Goal: Information Seeking & Learning: Learn about a topic

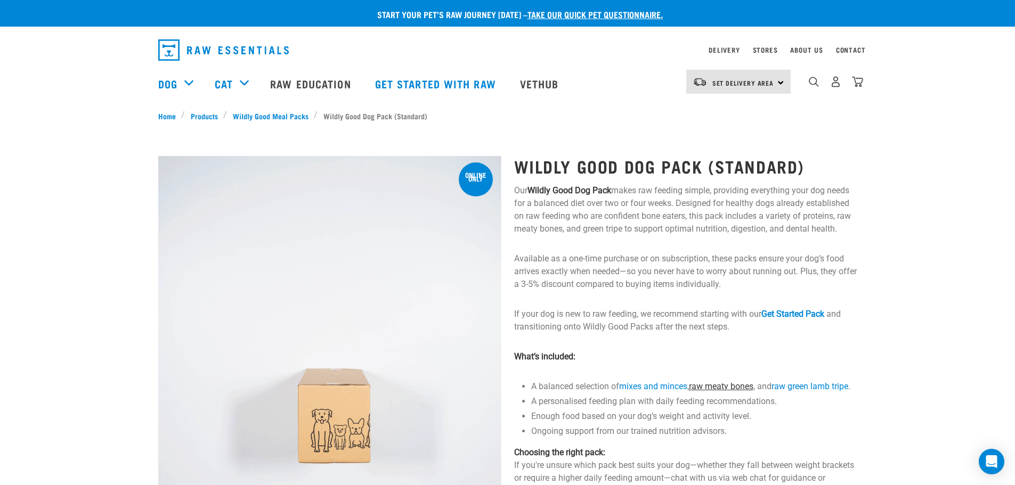
click at [718, 389] on link "raw meaty bones" at bounding box center [721, 386] width 64 height 10
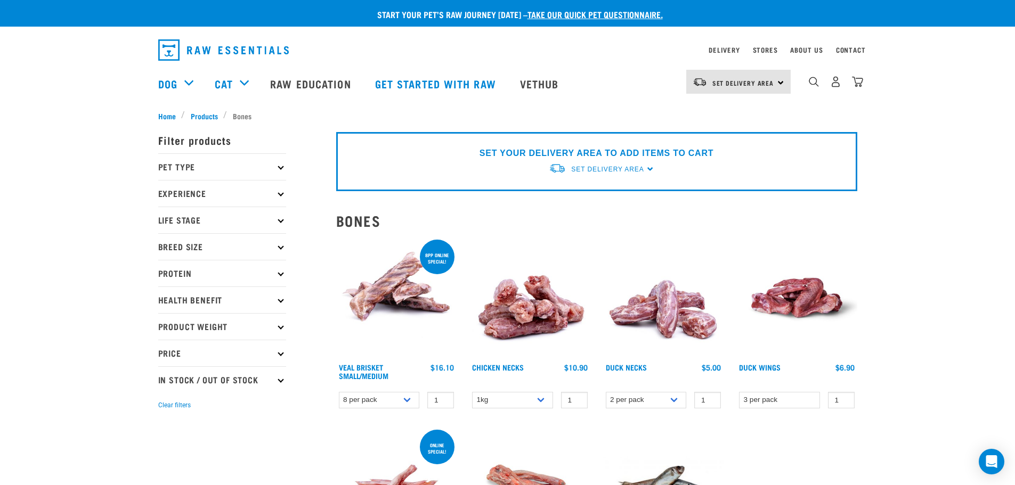
drag, startPoint x: 120, startPoint y: 166, endPoint x: 134, endPoint y: 143, distance: 27.0
click at [339, 79] on link "Raw Education" at bounding box center [311, 83] width 104 height 43
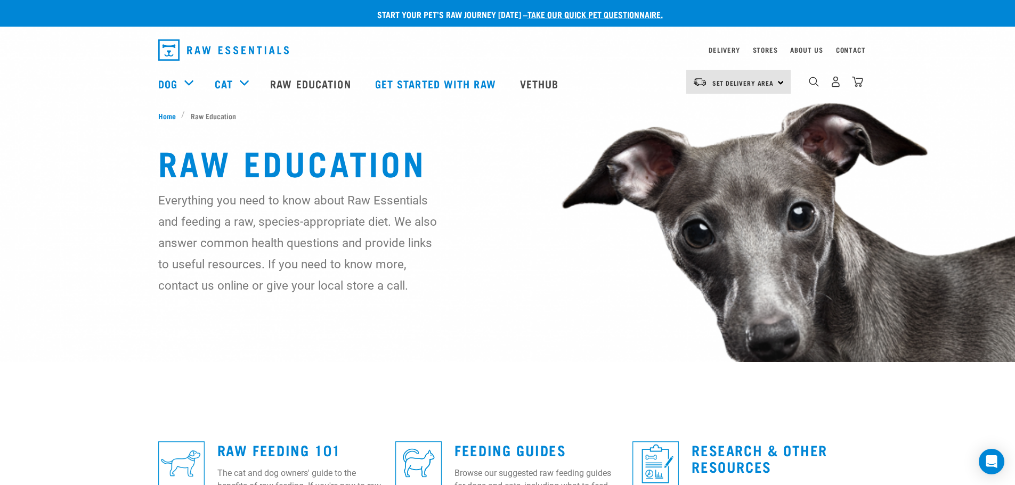
click at [194, 50] on img "dropdown navigation" at bounding box center [223, 49] width 130 height 21
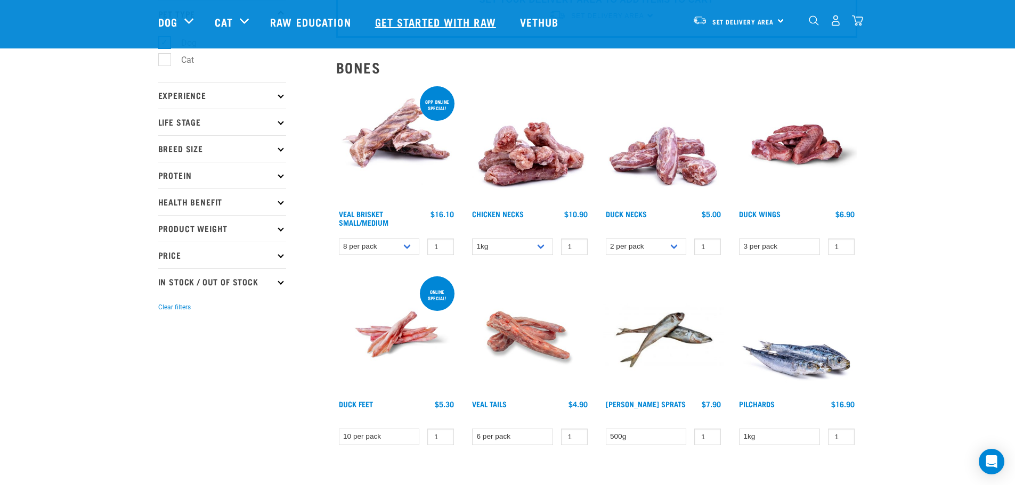
scroll to position [72, 0]
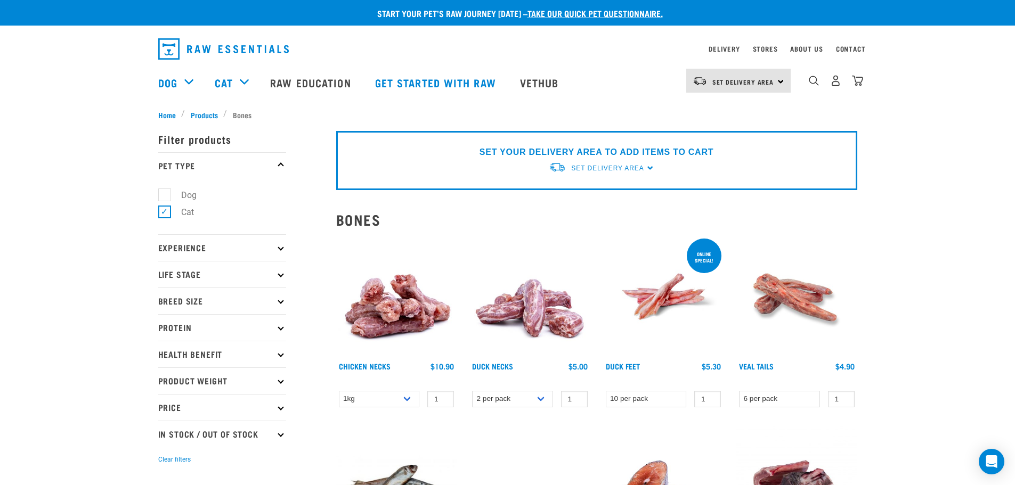
scroll to position [2, 0]
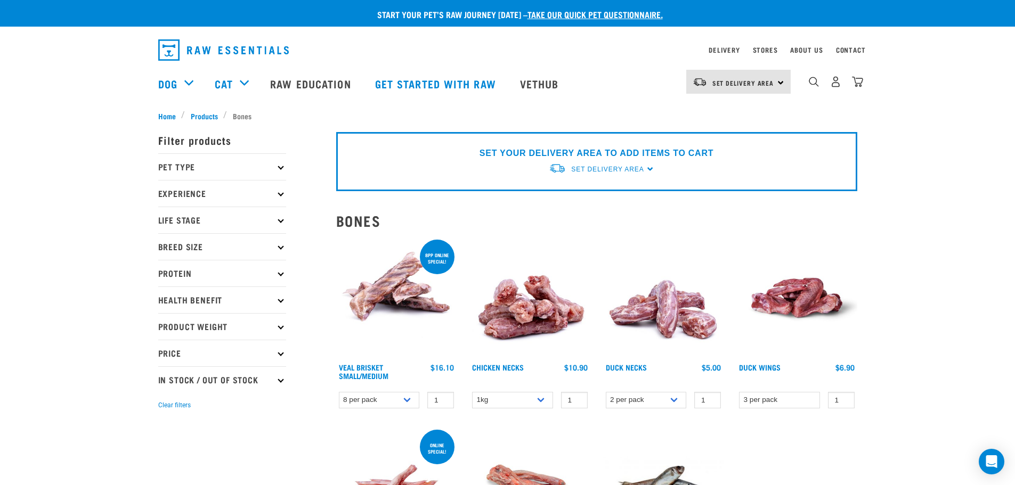
click at [144, 94] on nav "Set Delivery Area [GEOGRAPHIC_DATA] [GEOGRAPHIC_DATA] Dog Shop All Dog Cat" at bounding box center [507, 83] width 1015 height 43
click at [192, 59] on img "dropdown navigation" at bounding box center [223, 49] width 130 height 21
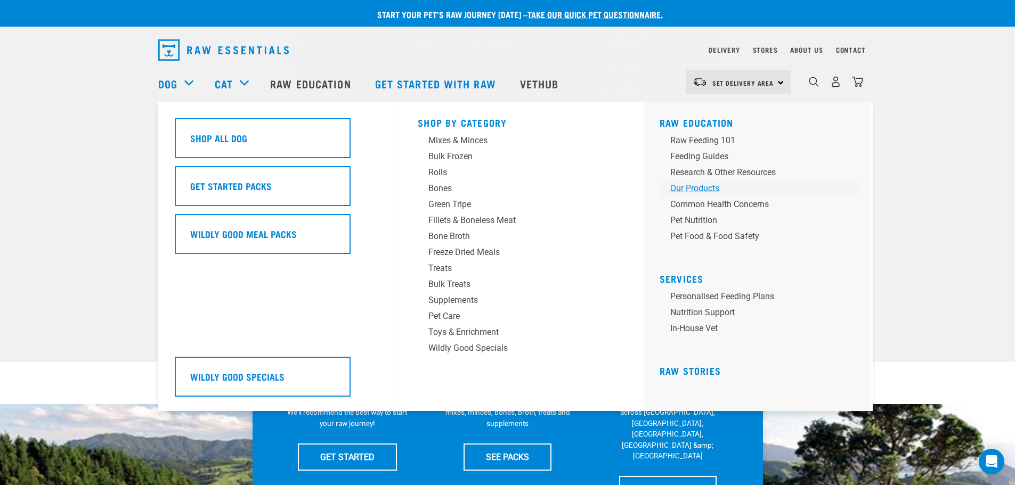
click at [679, 192] on div "Our Products" at bounding box center [753, 188] width 166 height 13
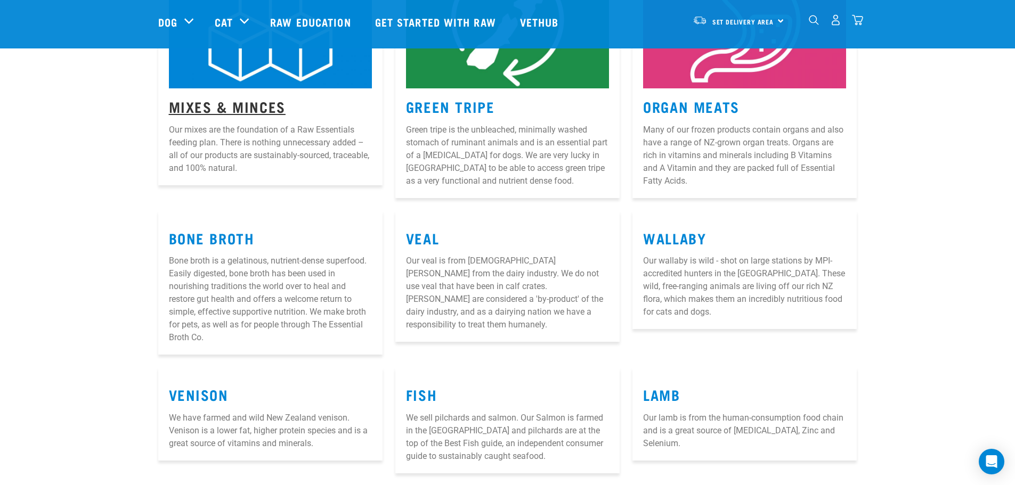
scroll to position [266, 0]
click at [246, 103] on link "Mixes & Minces" at bounding box center [227, 106] width 117 height 8
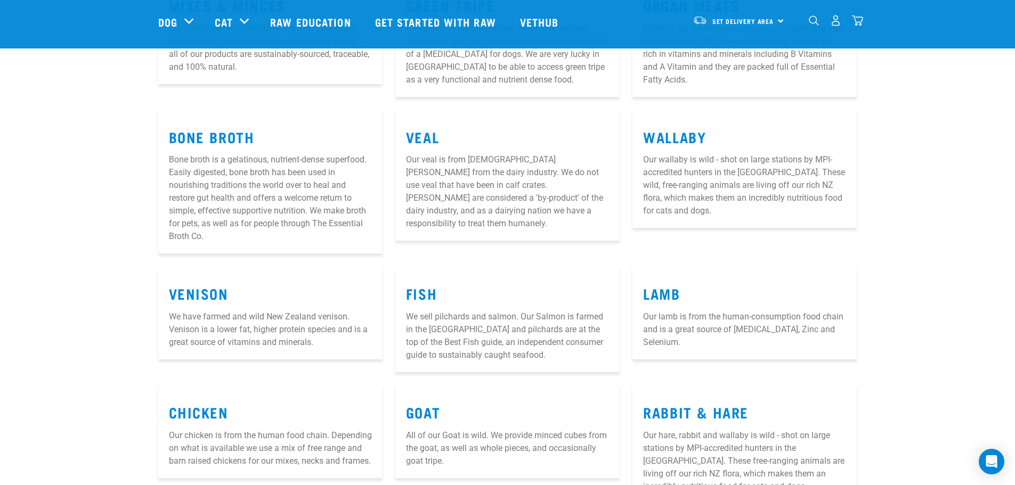
scroll to position [365, 0]
click at [660, 297] on link "Lamb" at bounding box center [661, 295] width 37 height 8
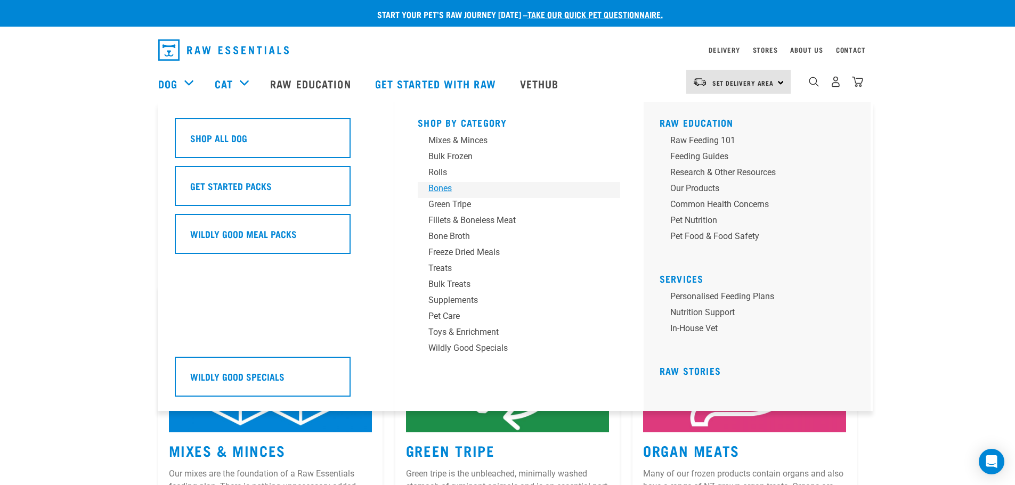
click at [454, 188] on div "Bones" at bounding box center [511, 188] width 166 height 13
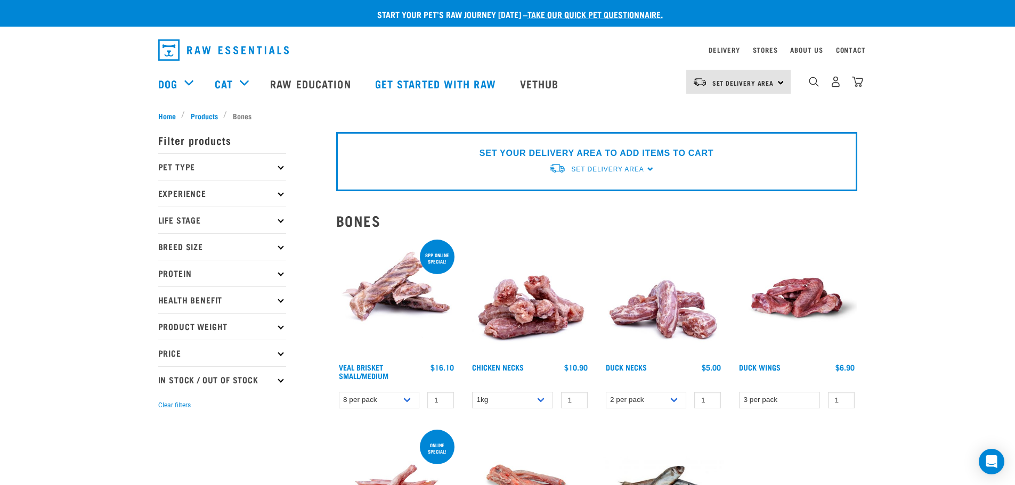
drag, startPoint x: 937, startPoint y: 218, endPoint x: 906, endPoint y: 206, distance: 33.2
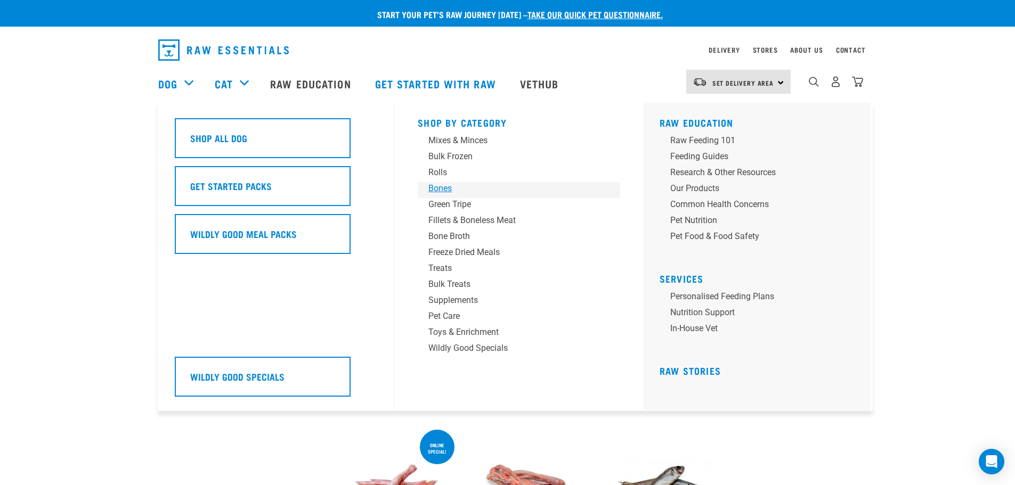
click at [439, 190] on div "Bones" at bounding box center [511, 188] width 166 height 13
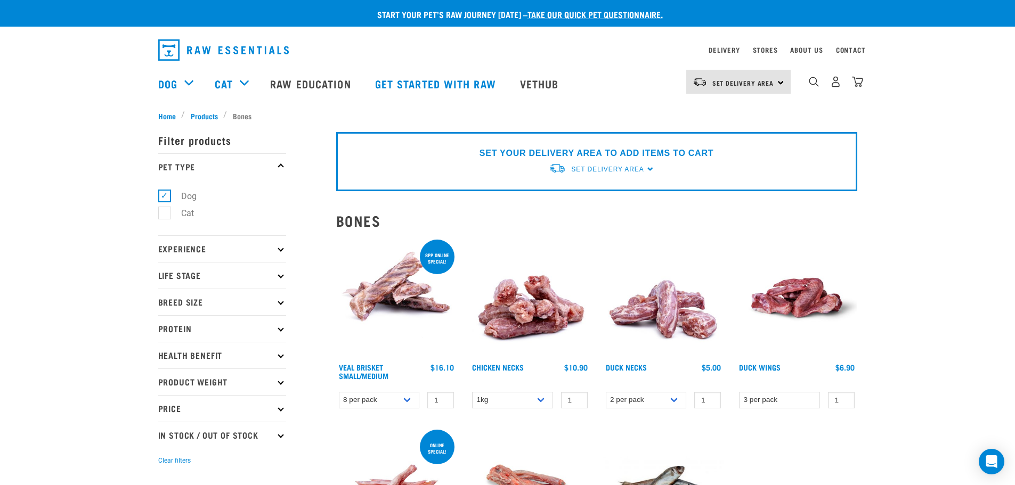
click at [274, 251] on p "Experience" at bounding box center [222, 248] width 128 height 27
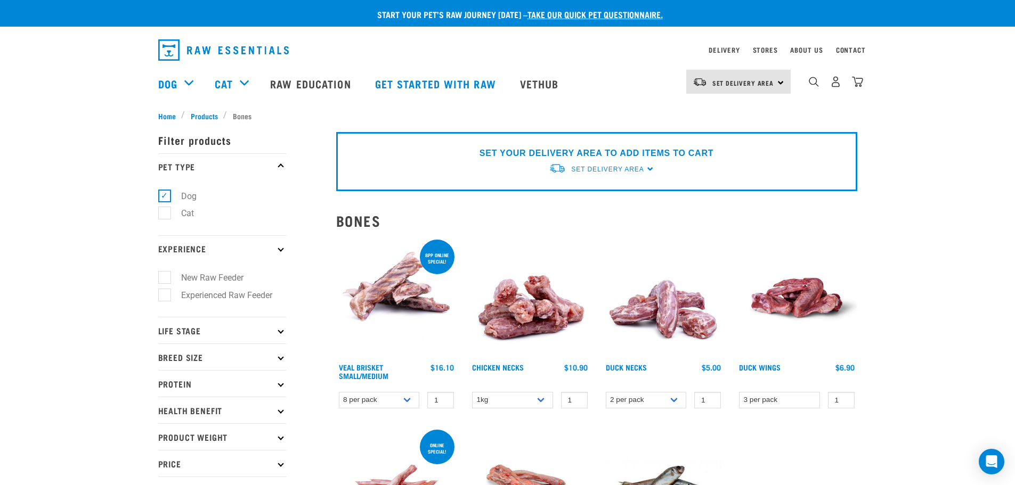
click at [164, 280] on label "New Raw Feeder" at bounding box center [206, 277] width 84 height 13
click at [162, 280] on input "New Raw Feeder" at bounding box center [161, 276] width 7 height 7
click at [166, 274] on label "New Raw Feeder" at bounding box center [206, 277] width 84 height 13
click at [165, 274] on input "New Raw Feeder" at bounding box center [161, 276] width 7 height 7
checkbox input "false"
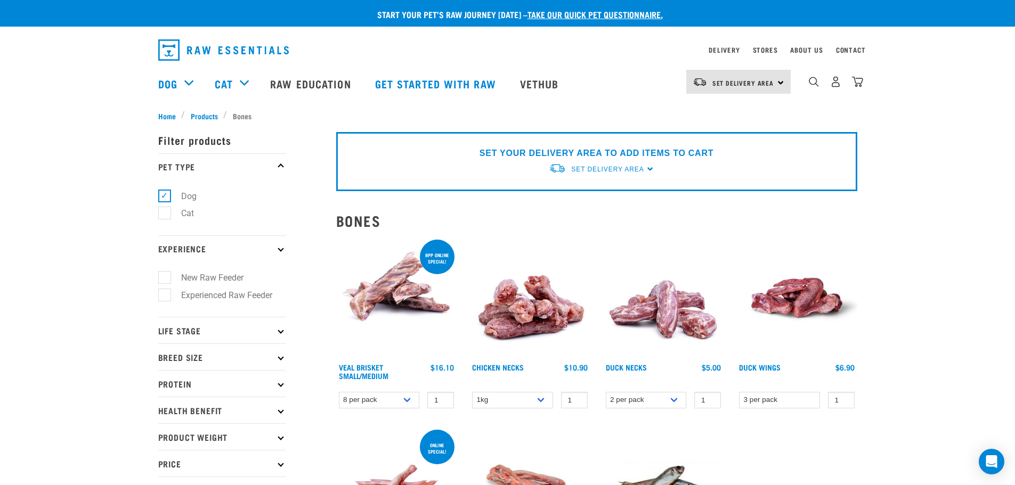
click at [164, 214] on label "Cat" at bounding box center [181, 213] width 34 height 13
click at [163, 214] on input "Cat" at bounding box center [161, 211] width 7 height 7
checkbox input "true"
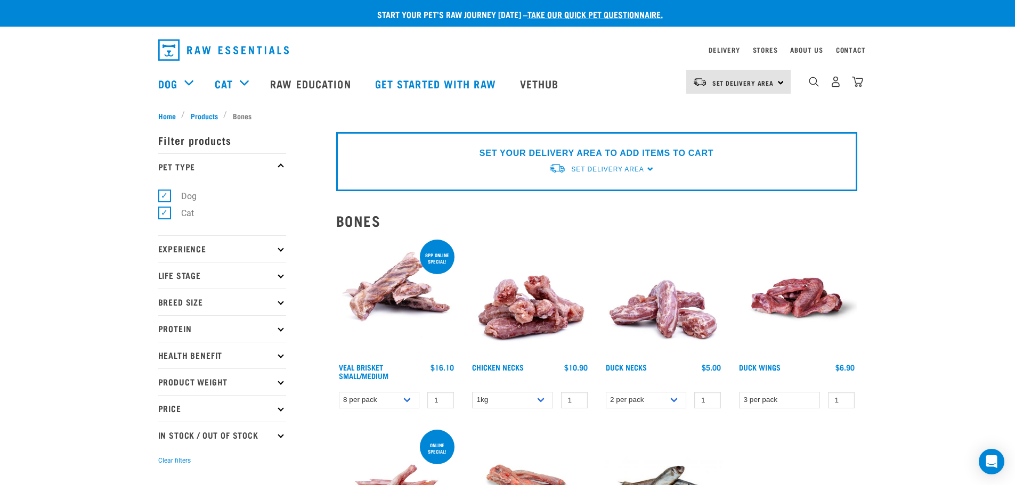
click at [167, 198] on label "Dog" at bounding box center [182, 196] width 37 height 13
click at [165, 198] on input "Dog" at bounding box center [161, 194] width 7 height 7
checkbox input "false"
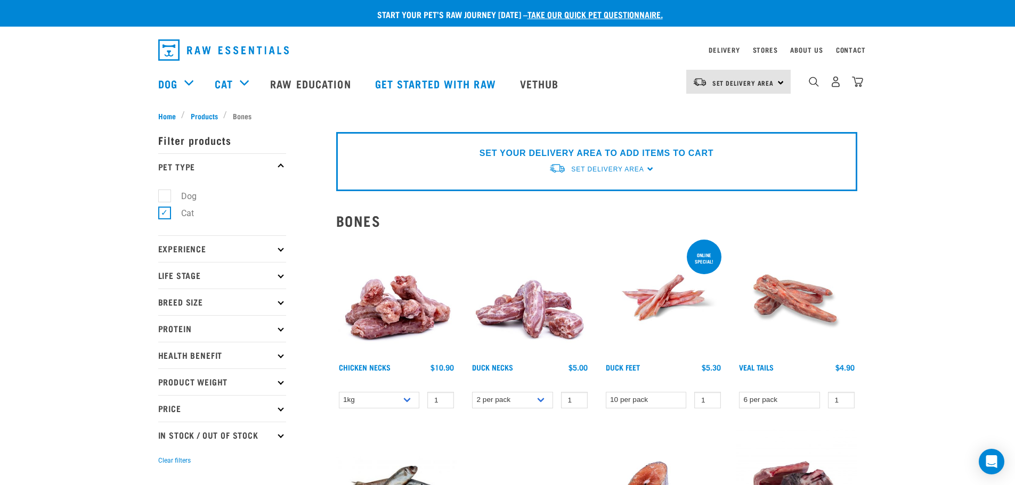
click at [170, 197] on label "Dog" at bounding box center [182, 196] width 37 height 13
click at [165, 197] on input "Dog" at bounding box center [161, 194] width 7 height 7
checkbox input "true"
click at [168, 209] on label "Cat" at bounding box center [181, 213] width 34 height 13
click at [165, 209] on input "Cat" at bounding box center [161, 211] width 7 height 7
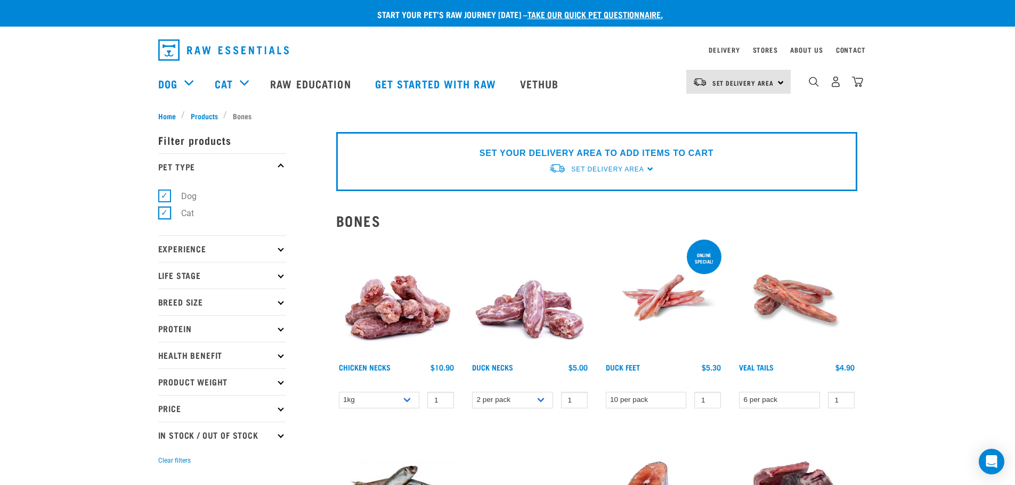
checkbox input "false"
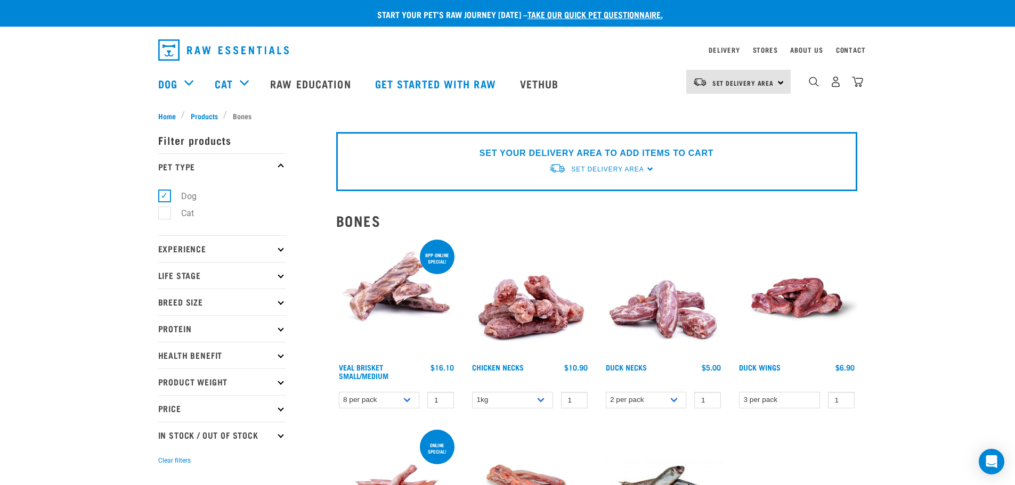
click at [185, 47] on img "dropdown navigation" at bounding box center [223, 49] width 130 height 21
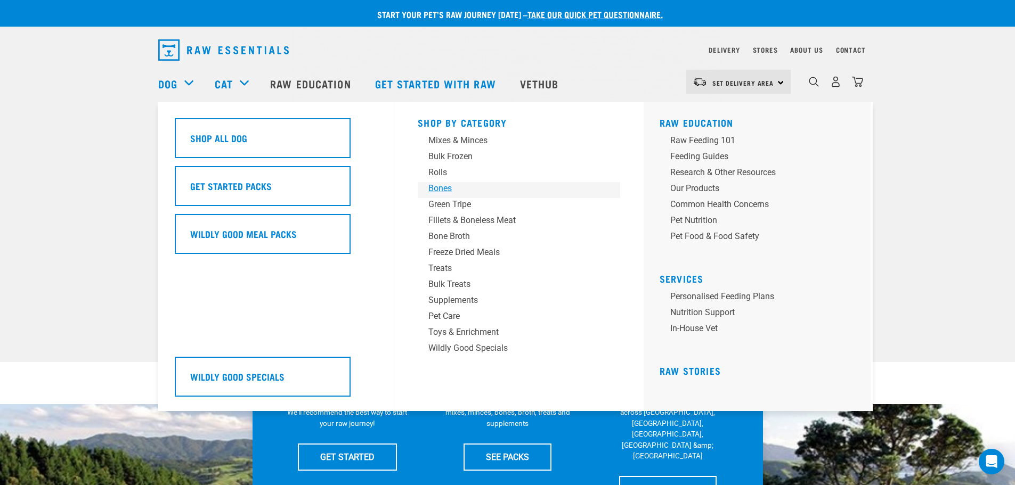
click at [440, 189] on div "Bones" at bounding box center [511, 188] width 166 height 13
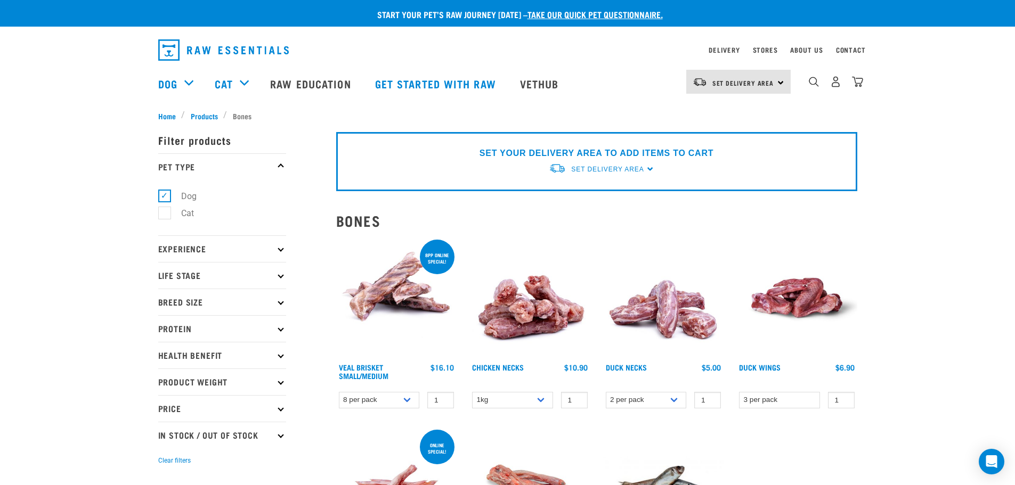
drag, startPoint x: 104, startPoint y: 113, endPoint x: 98, endPoint y: 105, distance: 9.9
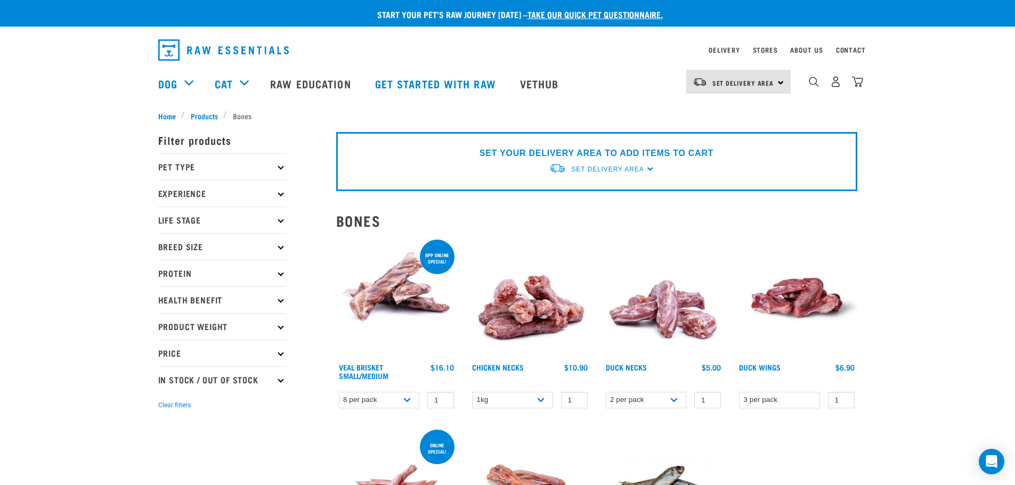
click at [80, 109] on div "×" at bounding box center [507, 107] width 1015 height 5
click at [97, 103] on nav "Set Delivery Area North Island South Island Dog Shop All Dog Cat" at bounding box center [507, 83] width 1015 height 43
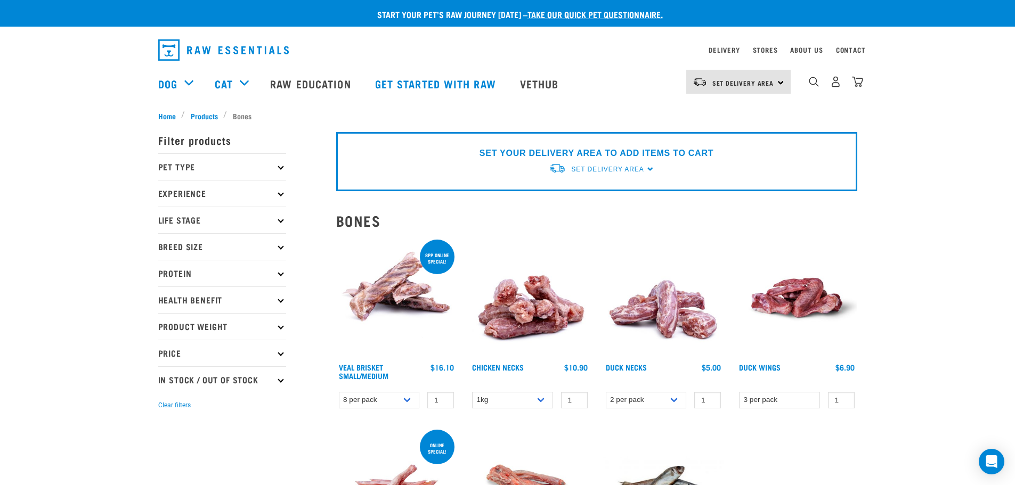
click at [83, 85] on nav "Set Delivery Area North Island South Island Dog Shop All Dog Cat" at bounding box center [507, 83] width 1015 height 43
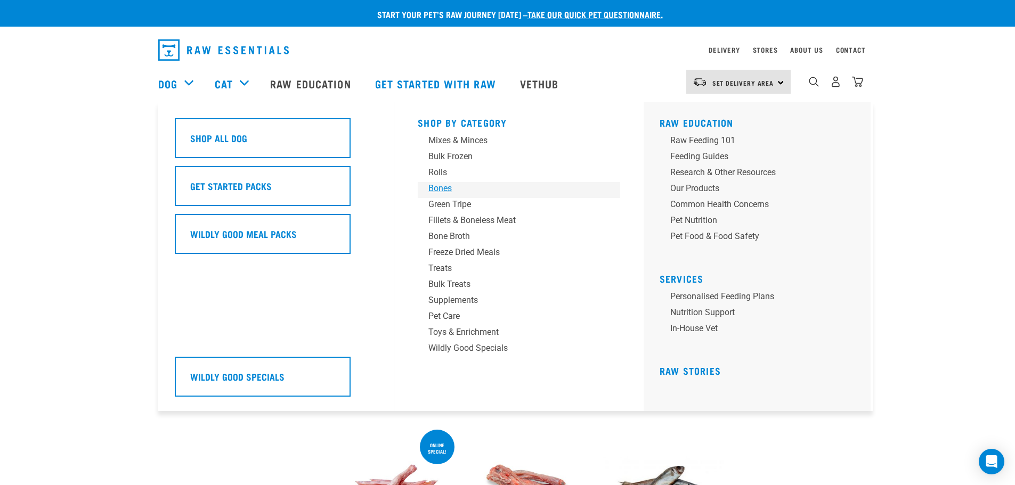
click at [445, 188] on div "Bones" at bounding box center [511, 188] width 166 height 13
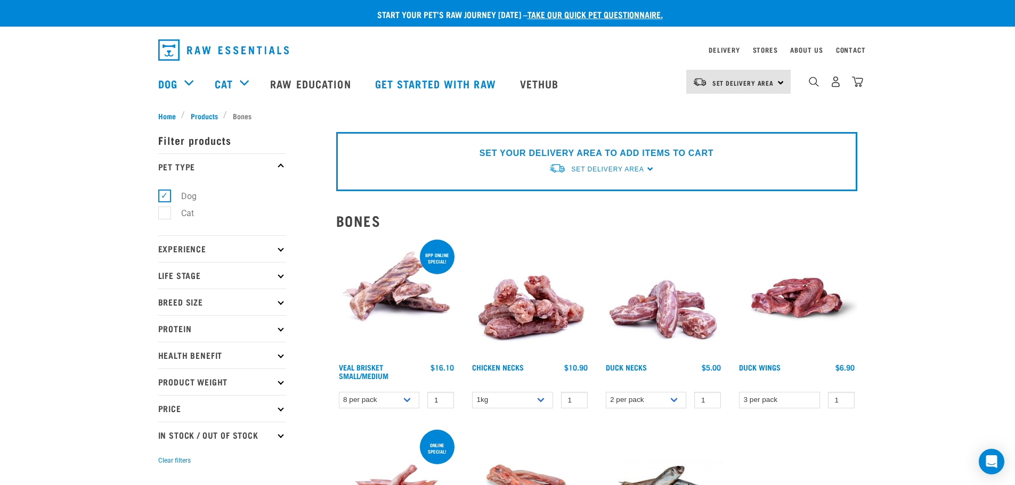
click at [164, 213] on label "Cat" at bounding box center [181, 213] width 34 height 13
click at [163, 213] on input "Cat" at bounding box center [161, 211] width 7 height 7
checkbox input "true"
click at [166, 196] on label "Dog" at bounding box center [182, 196] width 37 height 13
click at [165, 196] on input "Dog" at bounding box center [161, 194] width 7 height 7
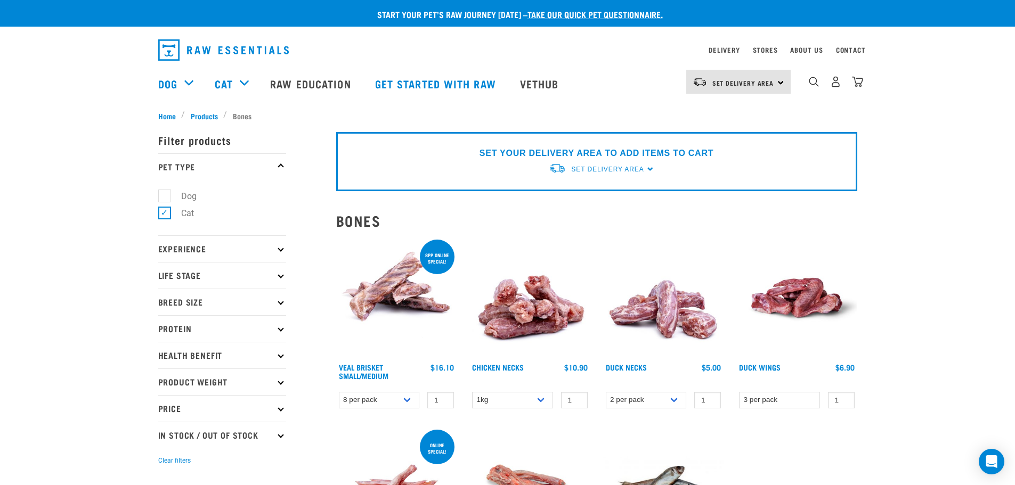
click at [276, 249] on p "Experience" at bounding box center [222, 248] width 128 height 27
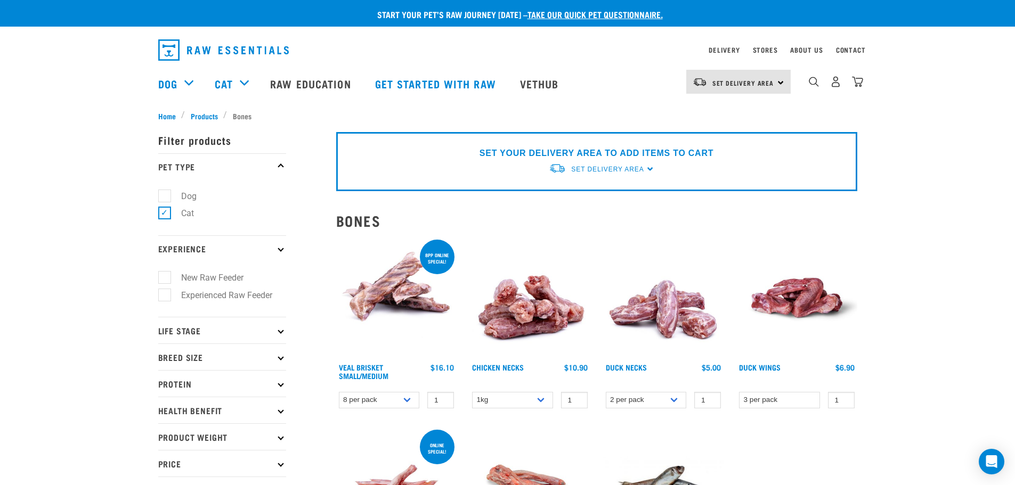
click at [199, 329] on p "Life Stage" at bounding box center [222, 330] width 128 height 27
click at [166, 196] on label "Dog" at bounding box center [182, 196] width 37 height 13
click at [165, 196] on input "Dog" at bounding box center [161, 194] width 7 height 7
checkbox input "true"
click at [167, 213] on label "Cat" at bounding box center [181, 213] width 34 height 13
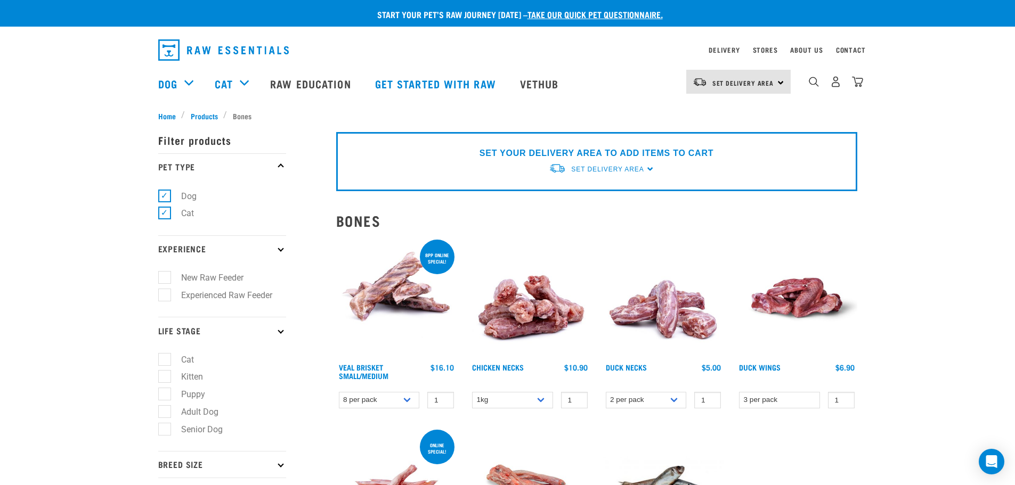
click at [165, 213] on input "Cat" at bounding box center [161, 211] width 7 height 7
checkbox input "false"
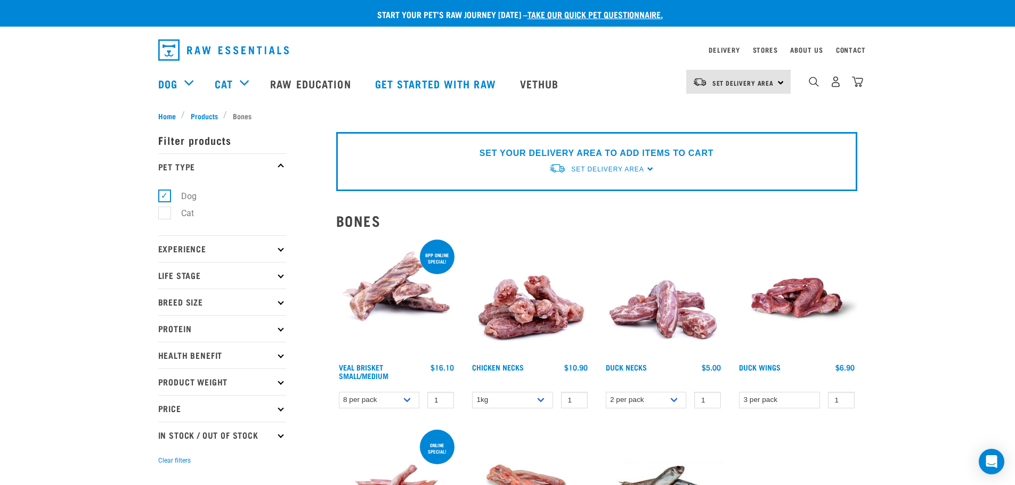
click at [282, 250] on icon at bounding box center [280, 249] width 6 height 6
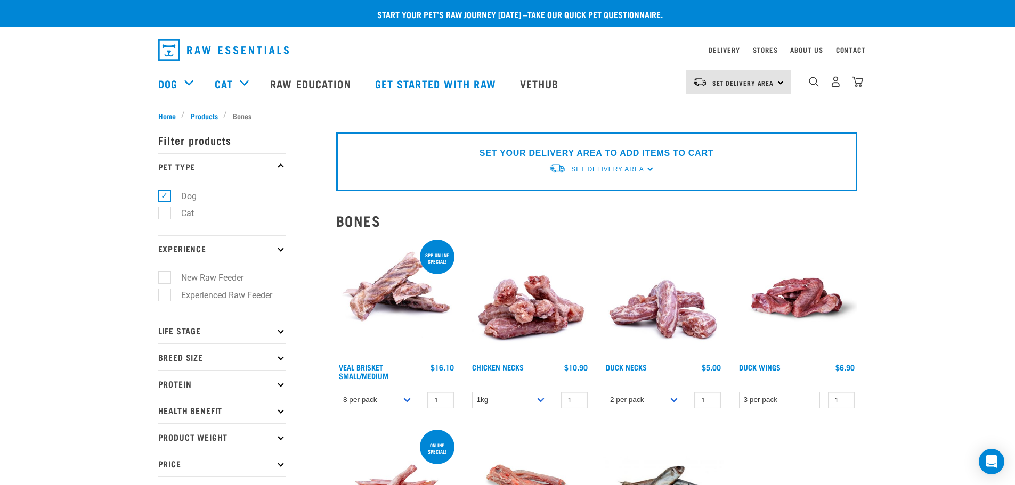
click at [201, 356] on p "Breed Size" at bounding box center [222, 357] width 128 height 27
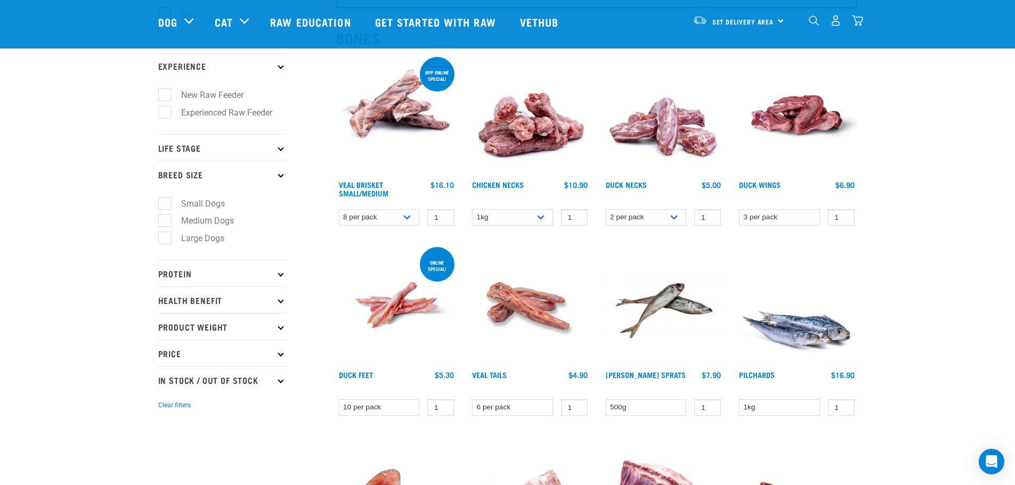
scroll to position [105, 0]
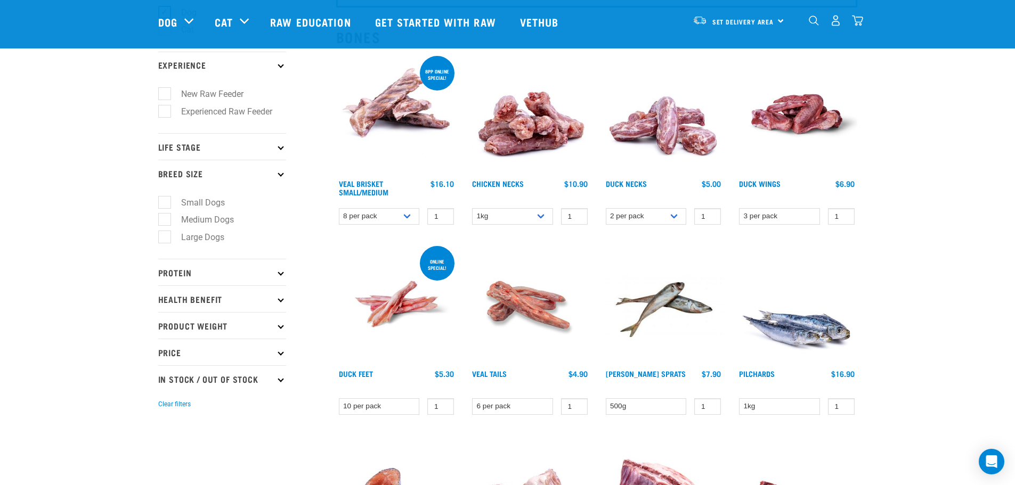
click at [166, 203] on label "Small Dogs" at bounding box center [196, 202] width 65 height 13
click at [165, 203] on input "Small Dogs" at bounding box center [161, 200] width 7 height 7
checkbox input "true"
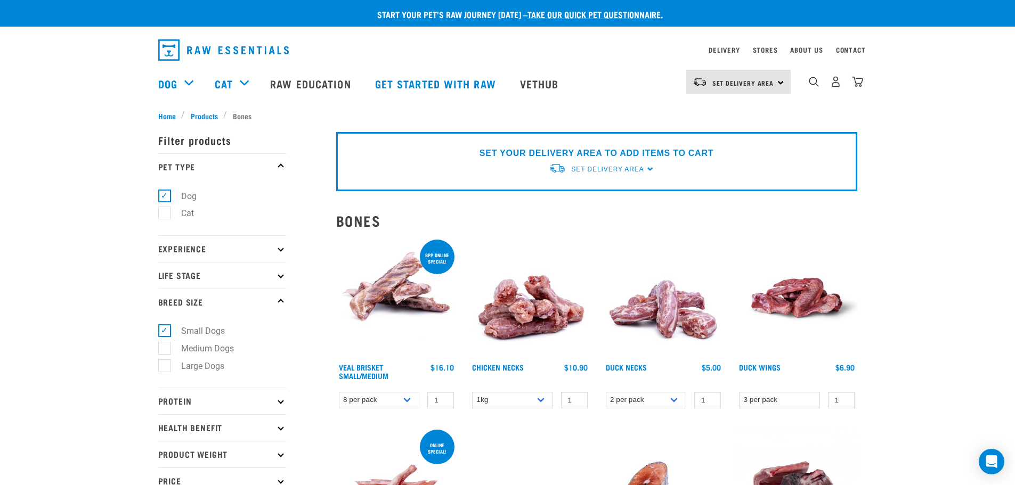
click at [166, 332] on label "Small Dogs" at bounding box center [196, 330] width 65 height 13
click at [165, 332] on input "Small Dogs" at bounding box center [161, 329] width 7 height 7
checkbox input "false"
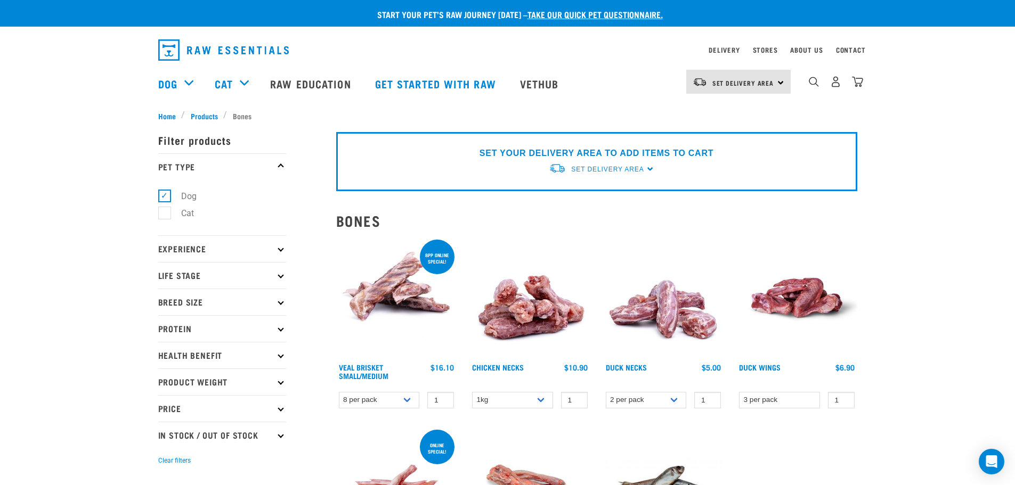
click at [166, 195] on label "Dog" at bounding box center [182, 196] width 37 height 13
click at [165, 195] on input "Dog" at bounding box center [161, 194] width 7 height 7
checkbox input "false"
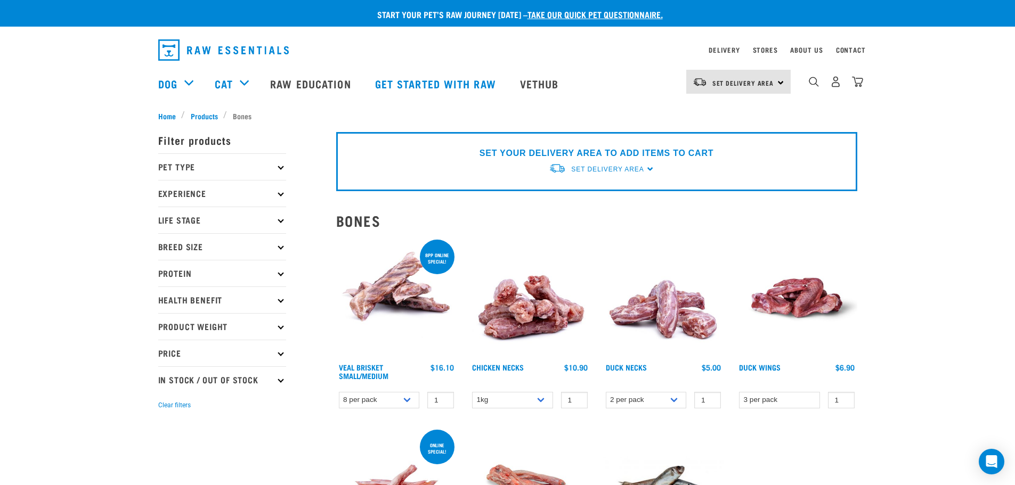
click at [933, 88] on nav "Set Delivery Area North Island South Island Dog Shop All Dog Cat" at bounding box center [507, 83] width 1015 height 43
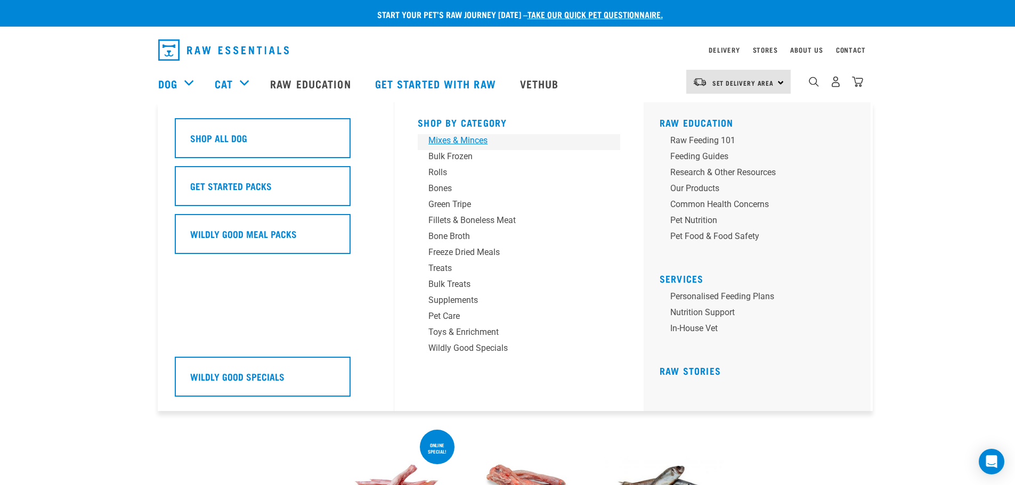
click at [442, 144] on div "Mixes & Minces" at bounding box center [511, 140] width 166 height 13
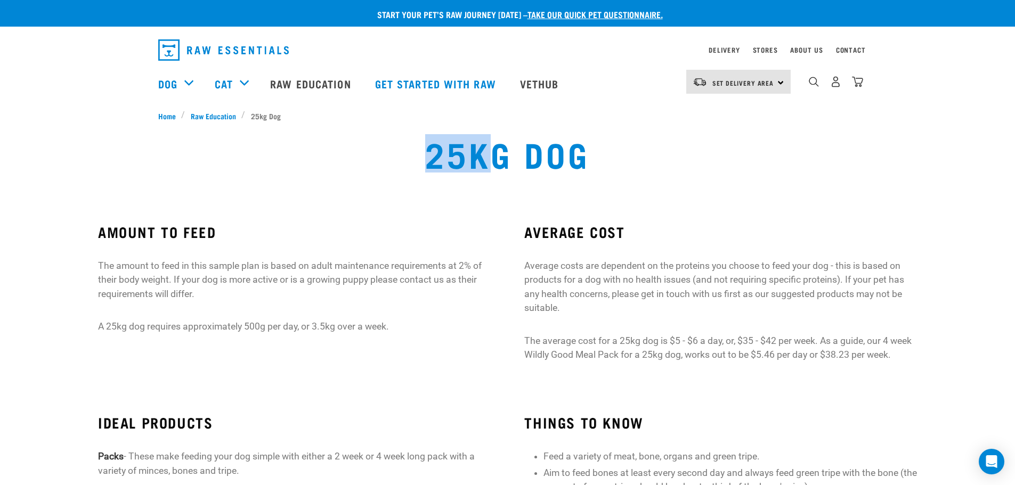
drag, startPoint x: 431, startPoint y: 155, endPoint x: 510, endPoint y: 168, distance: 79.9
click at [497, 164] on h1 "25kg Dog" at bounding box center [507, 153] width 164 height 38
click at [510, 174] on div "25kg Dog" at bounding box center [506, 161] width 181 height 55
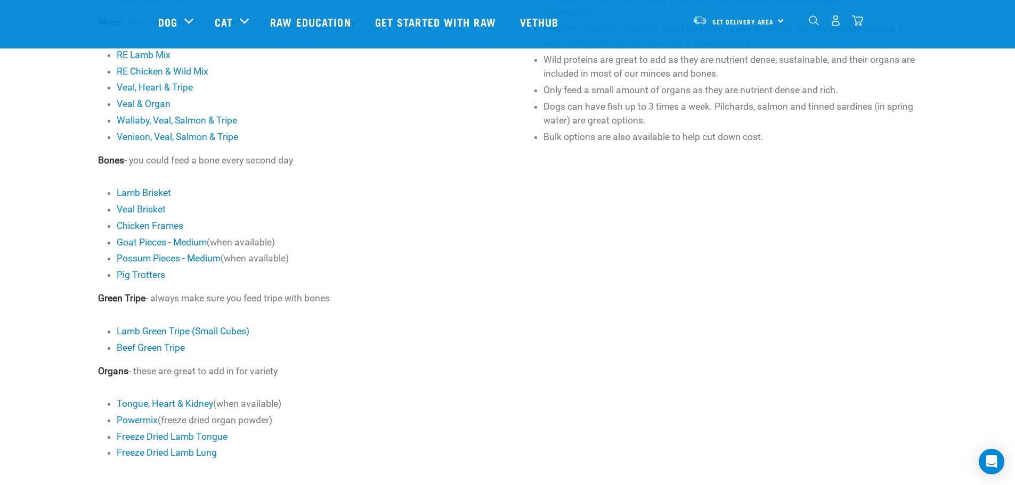
scroll to position [426, 0]
click at [145, 193] on link "Lamb Brisket" at bounding box center [144, 193] width 54 height 11
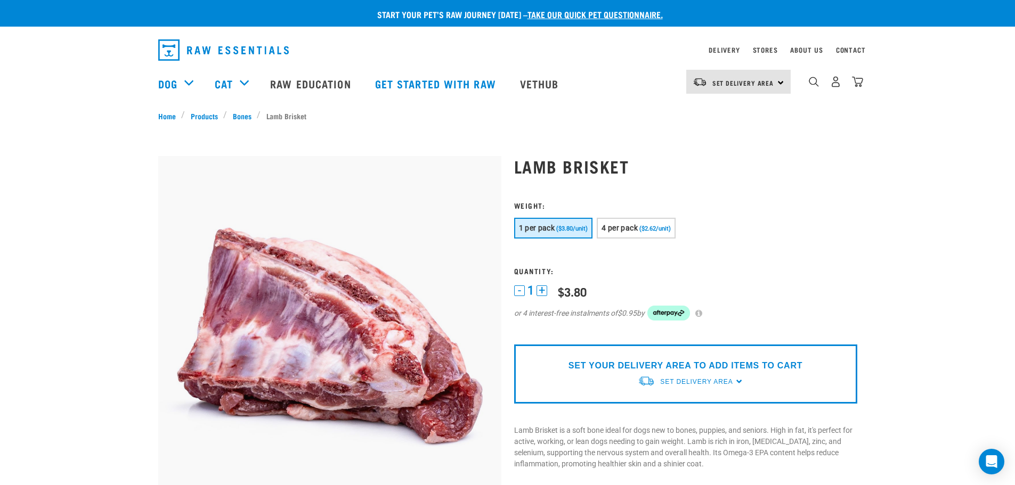
click at [99, 212] on div "Start your pet’s raw journey today – take our quick pet questionnaire. Delivery…" at bounding box center [507, 492] width 1015 height 985
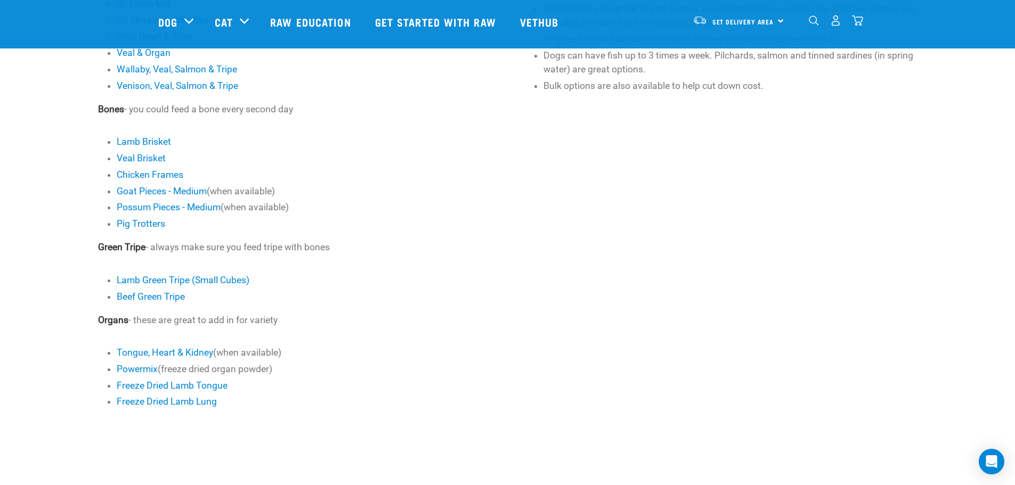
scroll to position [478, 0]
click at [161, 192] on link "Goat Pieces - Medium" at bounding box center [162, 190] width 90 height 11
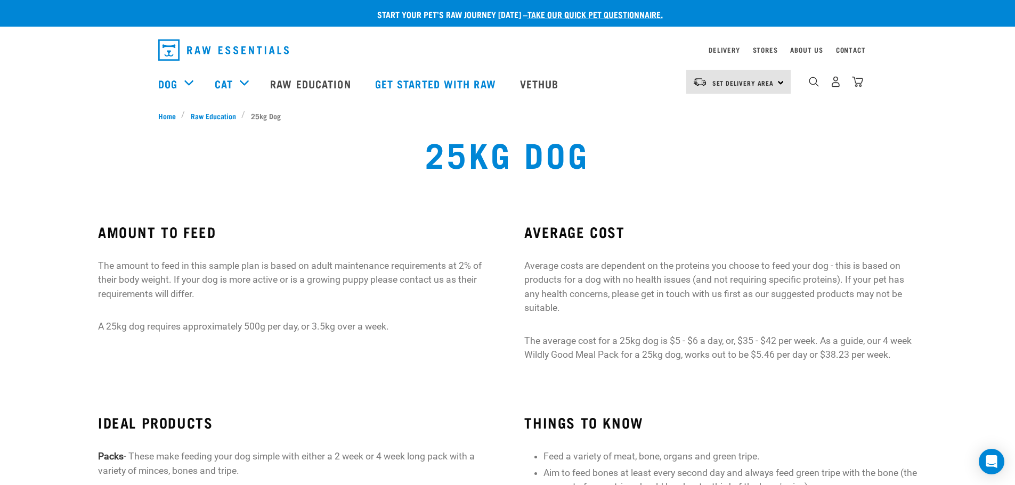
click at [26, 274] on div "AMOUNT TO FEED The amount to feed in this sample plan is based on adult mainten…" at bounding box center [507, 298] width 1023 height 178
